Goal: Find specific page/section

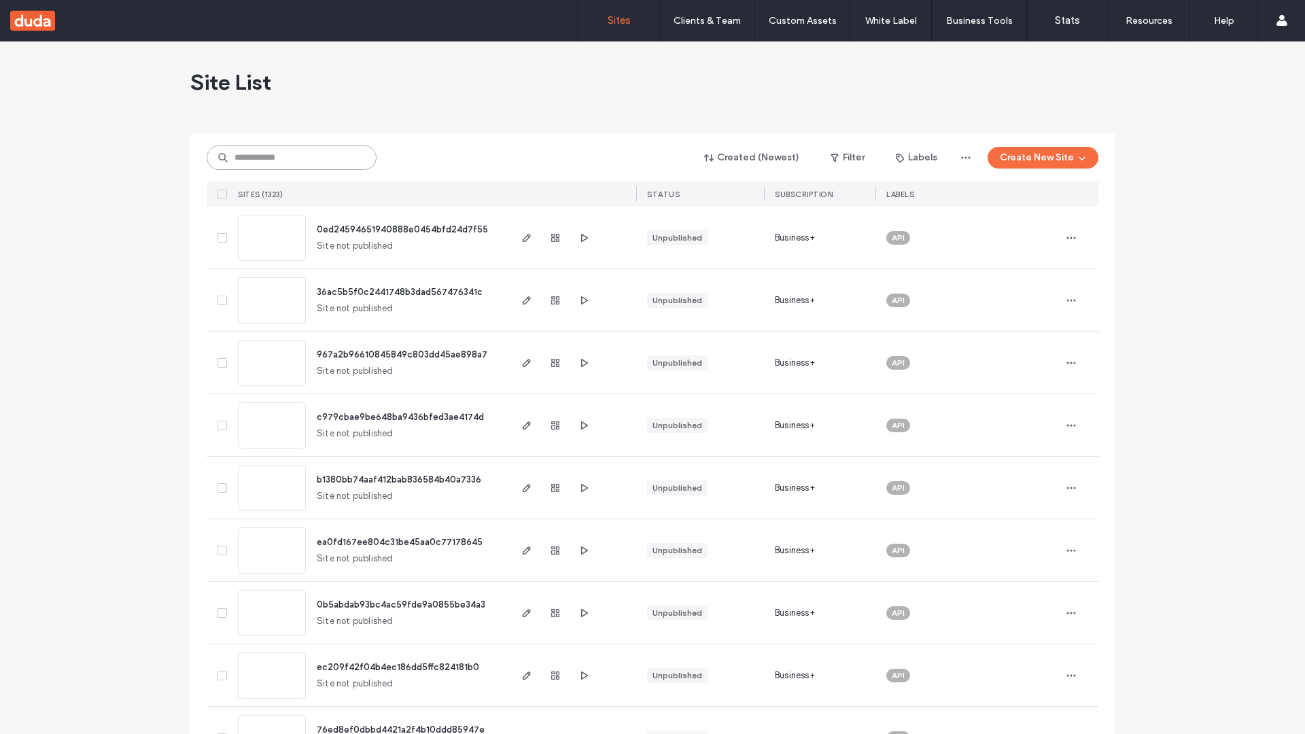
click at [291, 158] on input at bounding box center [292, 157] width 170 height 24
type input "**********"
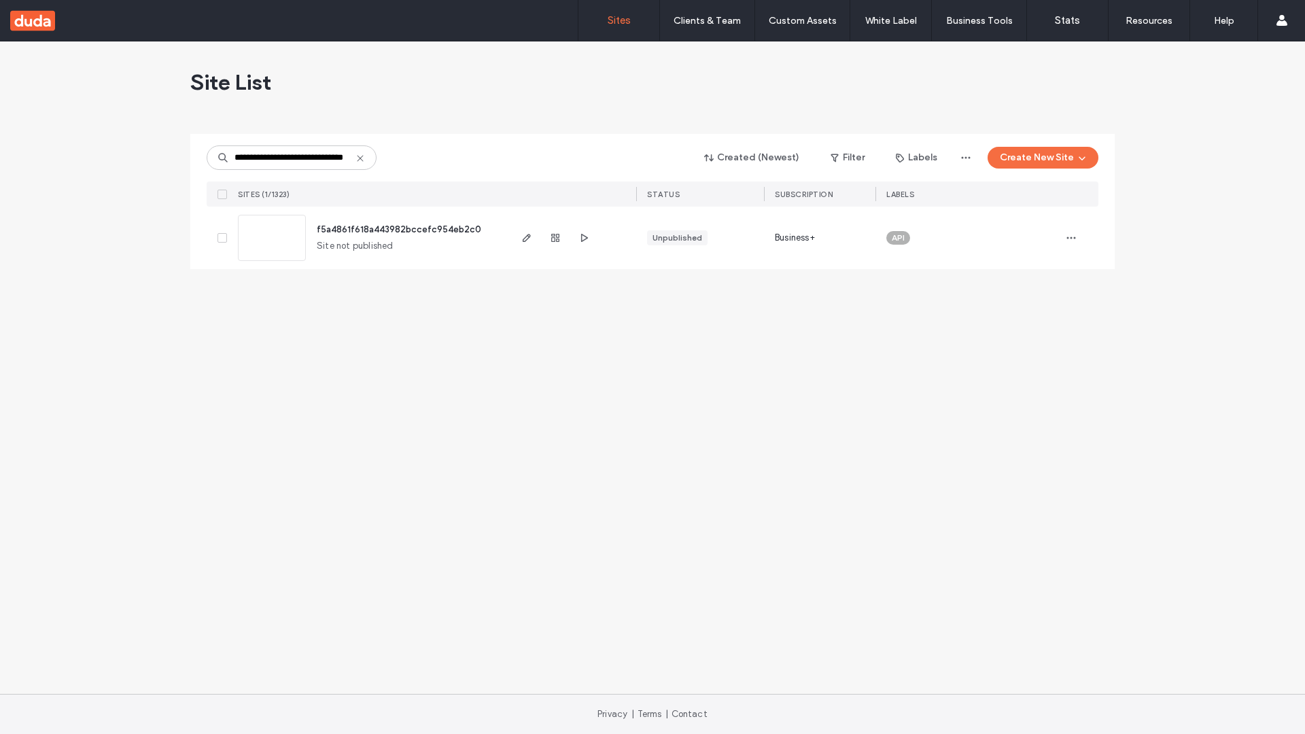
click at [400, 229] on span "f5a4861f618a443982bccefc954eb2c0" at bounding box center [399, 229] width 164 height 10
